Goal: Task Accomplishment & Management: Manage account settings

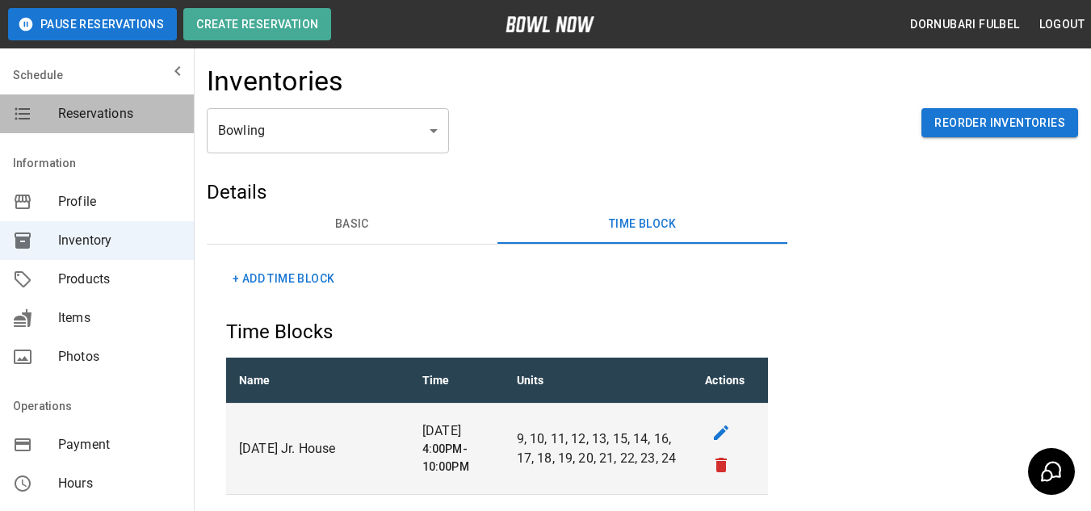
click at [121, 120] on span "Reservations" at bounding box center [119, 113] width 123 height 19
click at [83, 103] on div "Reservations" at bounding box center [97, 113] width 194 height 39
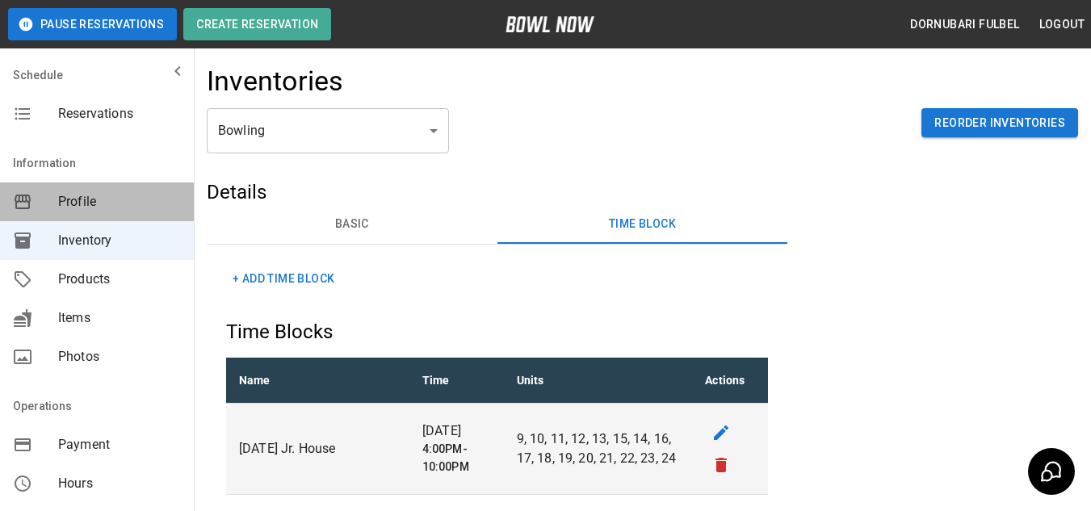
click at [108, 204] on span "Profile" at bounding box center [119, 201] width 123 height 19
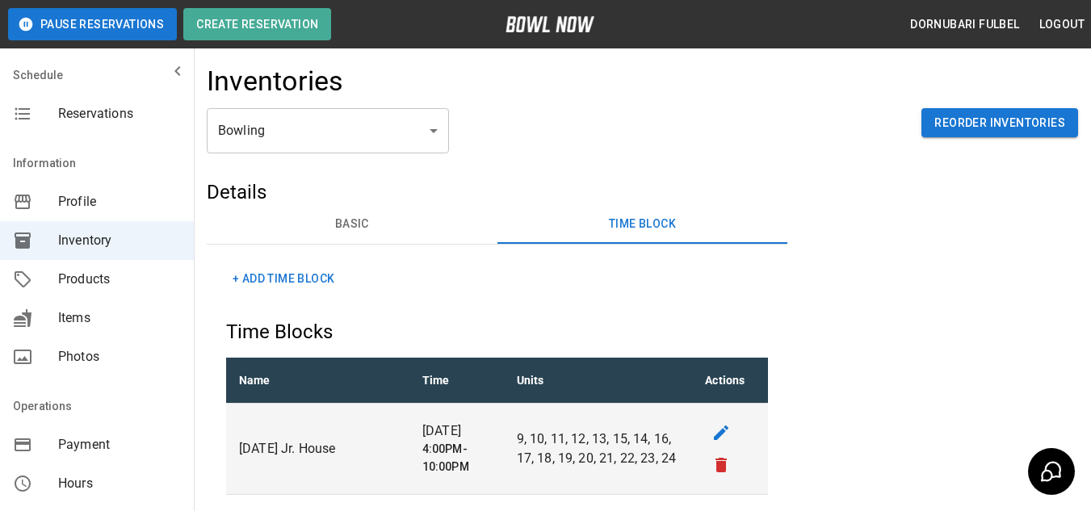
click at [115, 103] on div "Reservations" at bounding box center [97, 113] width 194 height 39
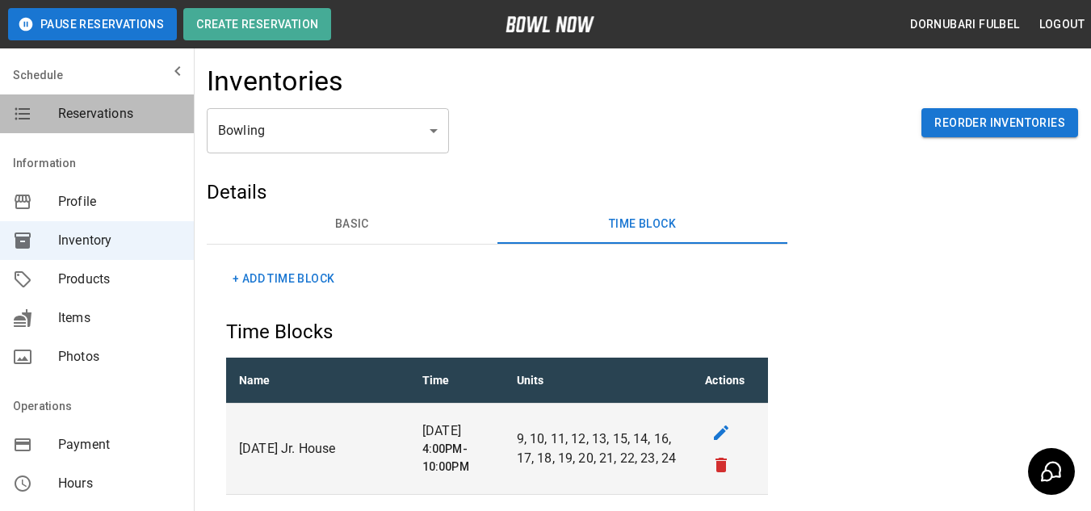
click at [115, 103] on div "Reservations" at bounding box center [97, 113] width 194 height 39
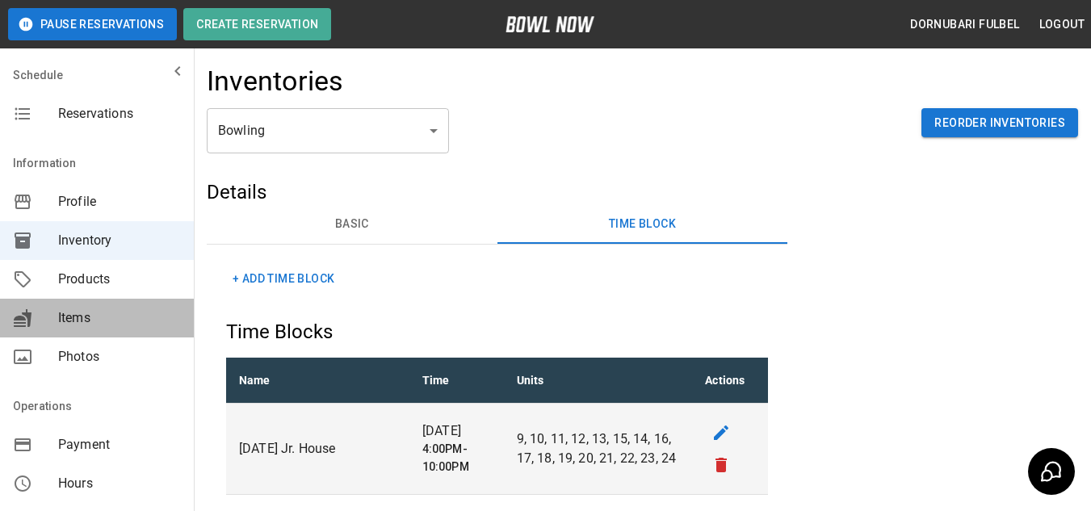
click at [138, 318] on span "Items" at bounding box center [119, 317] width 123 height 19
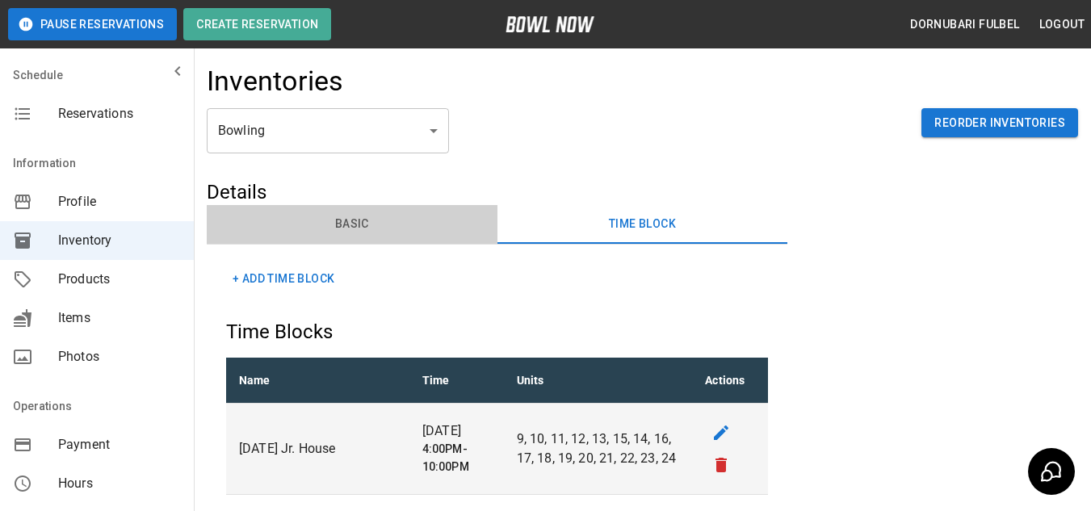
click at [358, 219] on button "Basic" at bounding box center [352, 224] width 291 height 39
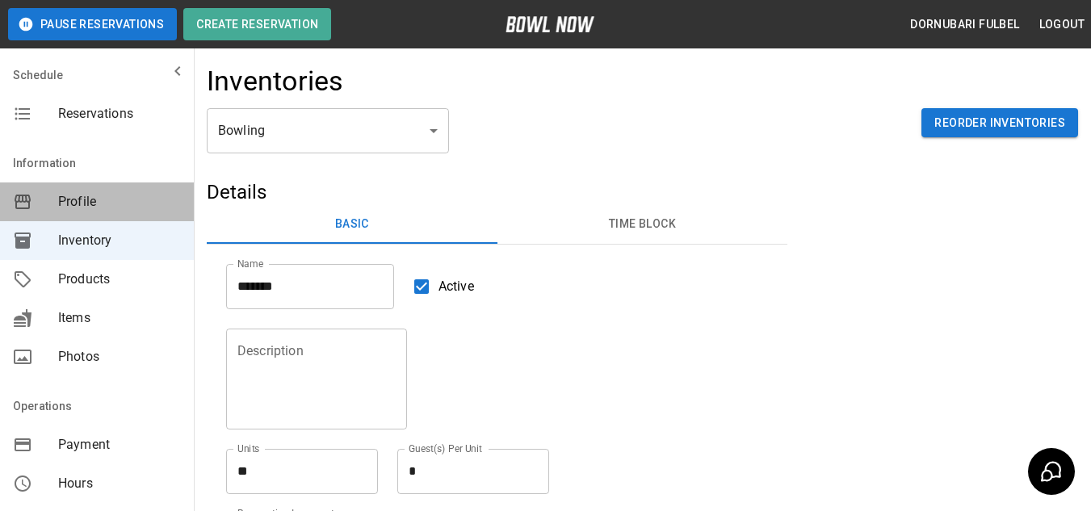
click at [115, 192] on span "Profile" at bounding box center [119, 201] width 123 height 19
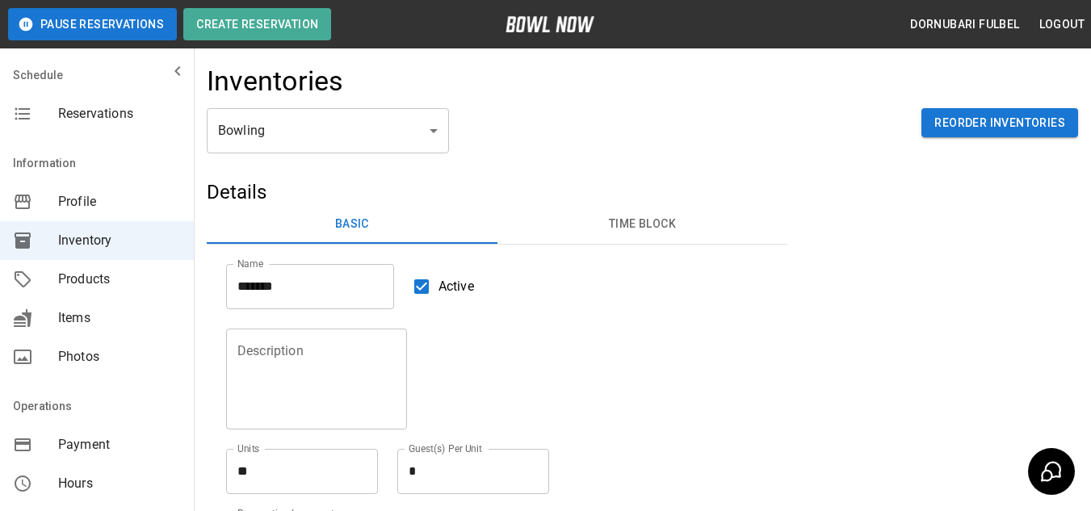
click at [115, 192] on span "Profile" at bounding box center [119, 201] width 123 height 19
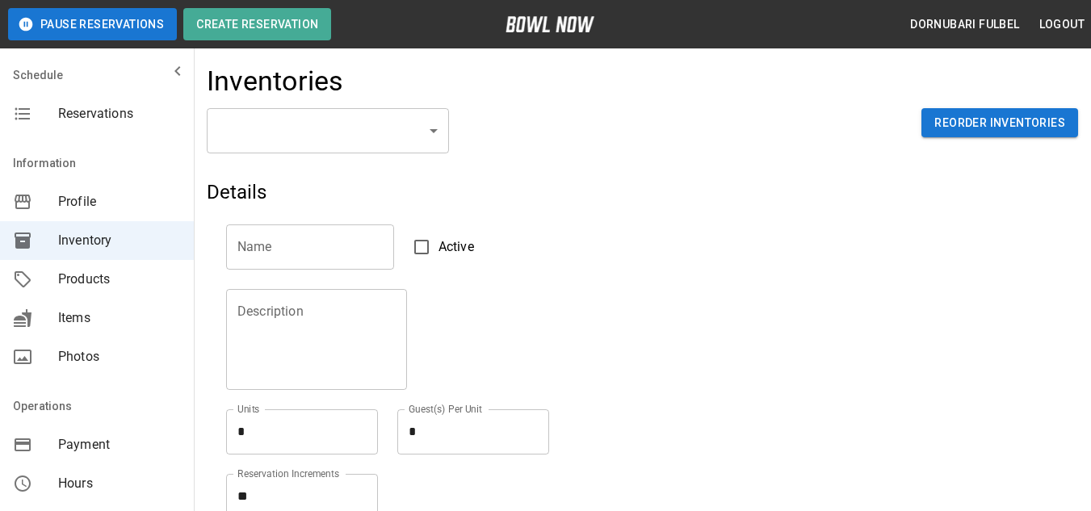
click at [117, 96] on div "Reservations" at bounding box center [97, 113] width 194 height 39
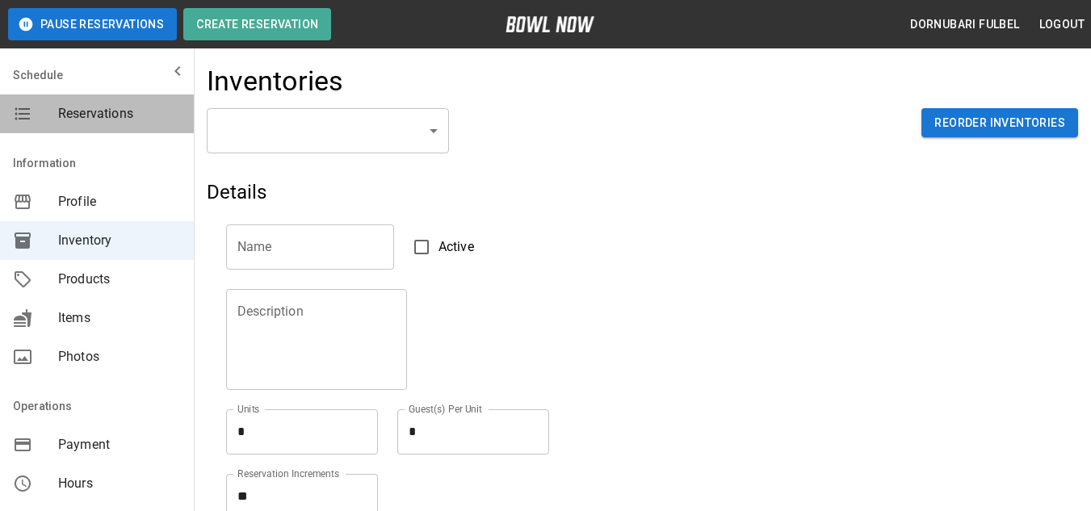
click at [117, 96] on div "Reservations" at bounding box center [97, 113] width 194 height 39
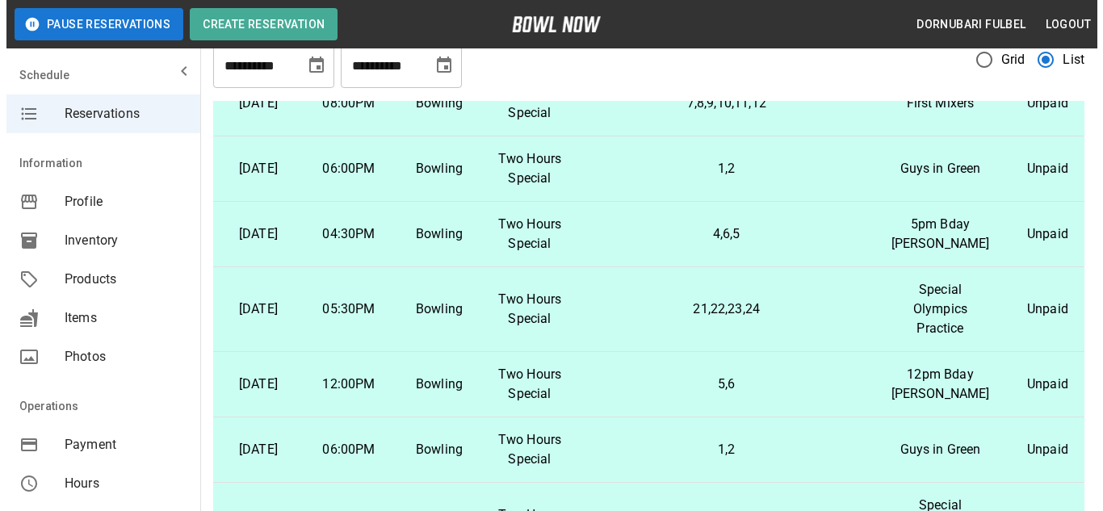
scroll to position [54, 0]
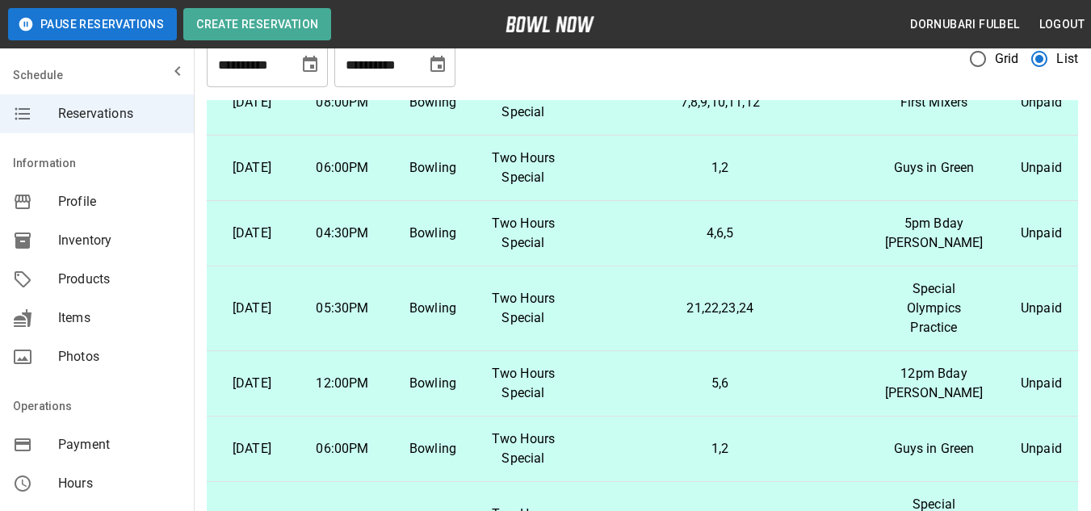
click at [638, 351] on td "5,6" at bounding box center [720, 383] width 304 height 65
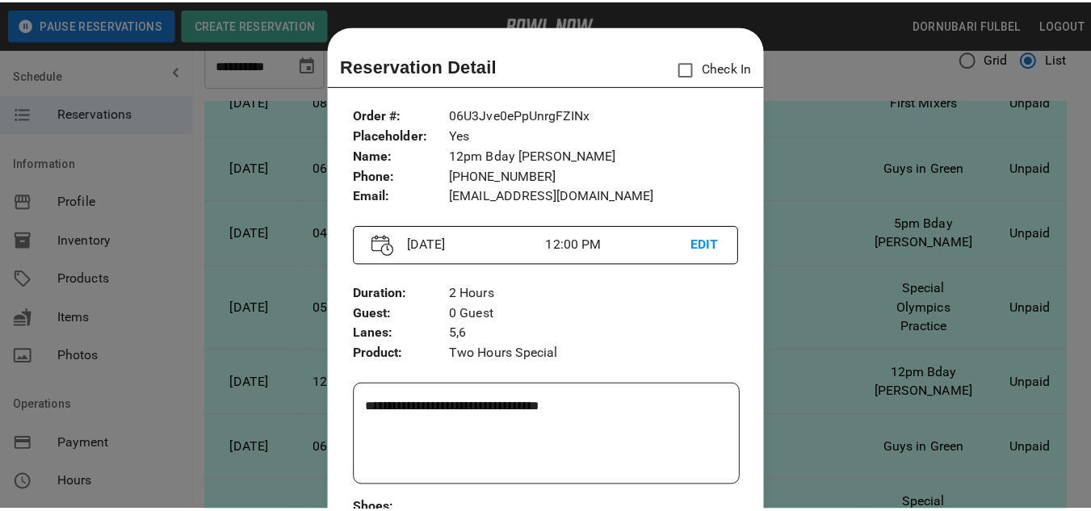
scroll to position [26, 0]
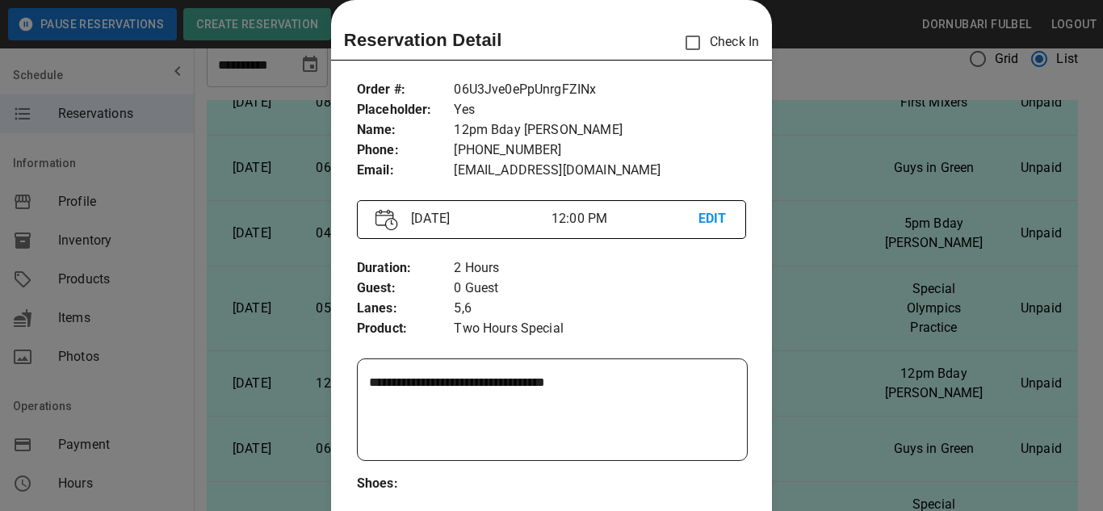
click at [840, 355] on div at bounding box center [551, 255] width 1103 height 511
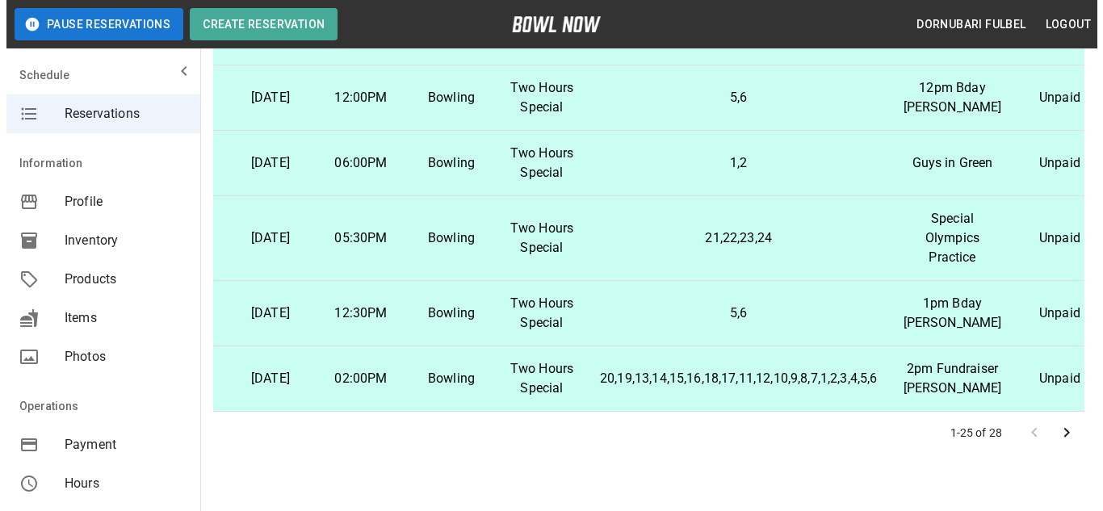
scroll to position [383, 0]
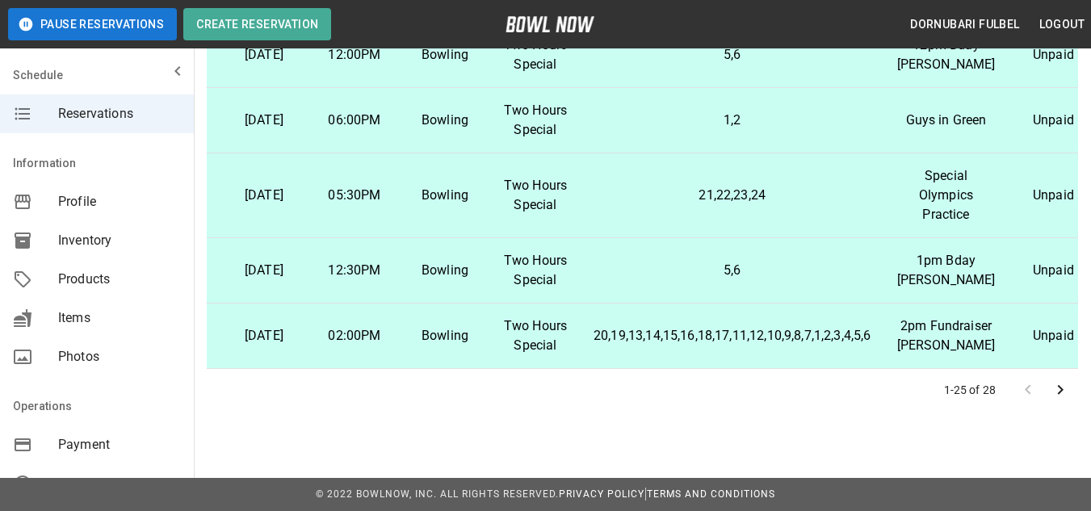
click at [823, 325] on td "20,19,13,14,15,16,18,17,11,12,10,9,8,7,1,2,3,4,5,6" at bounding box center [732, 336] width 304 height 65
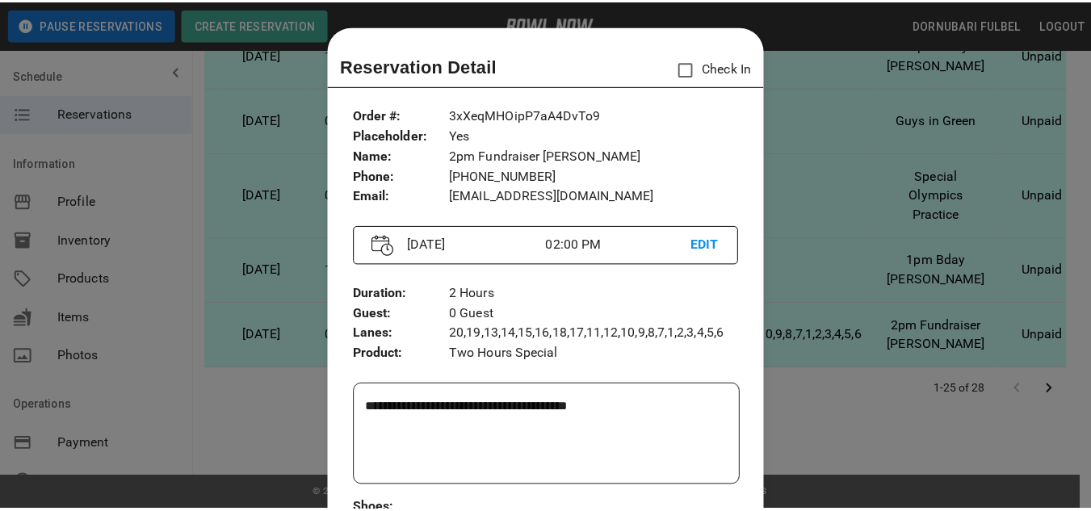
scroll to position [26, 0]
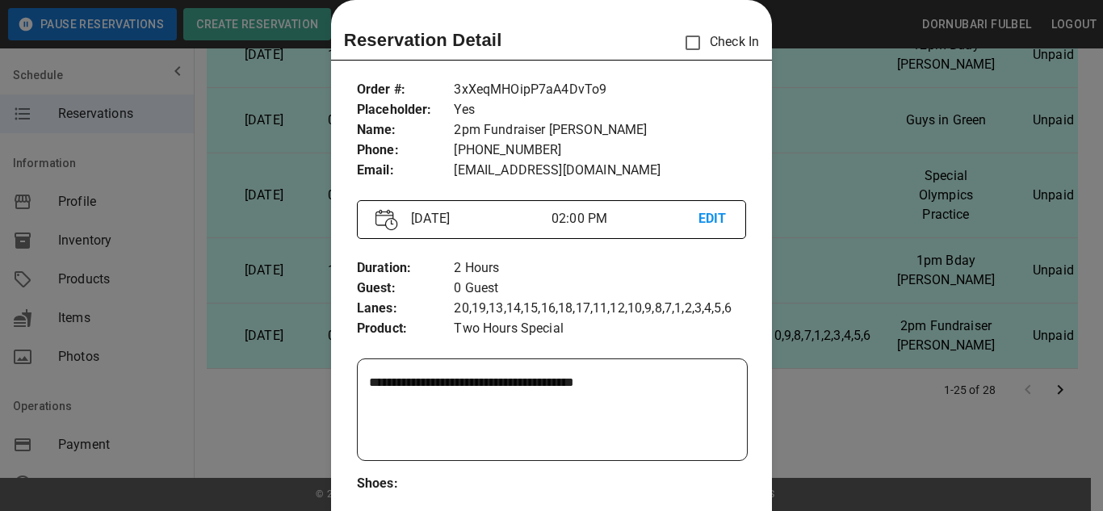
click at [832, 411] on div at bounding box center [551, 255] width 1103 height 511
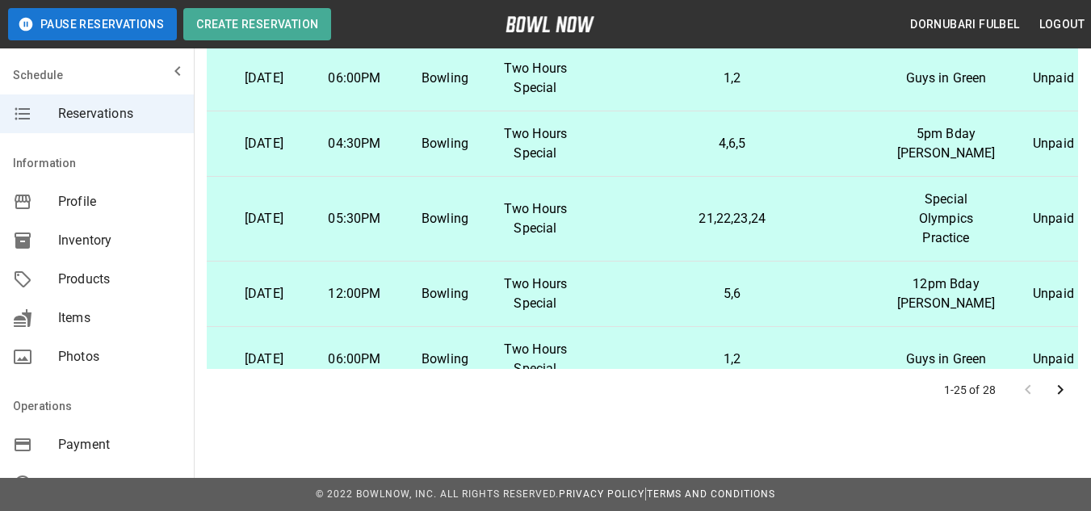
scroll to position [953, 78]
